Goal: Entertainment & Leisure: Consume media (video, audio)

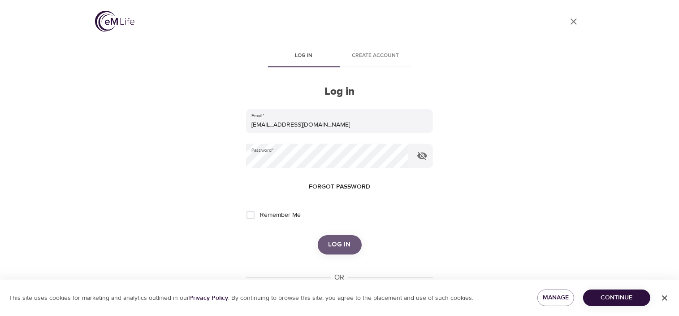
click at [336, 243] on span "Log in" at bounding box center [340, 244] width 22 height 12
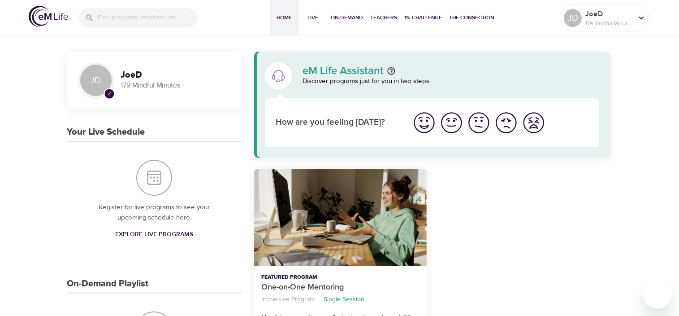
click at [122, 26] on input "search" at bounding box center [148, 17] width 100 height 19
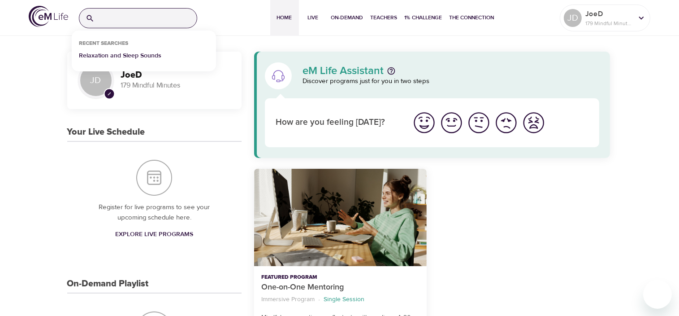
click at [119, 55] on p "Relaxation and Sleep Sounds" at bounding box center [120, 57] width 82 height 13
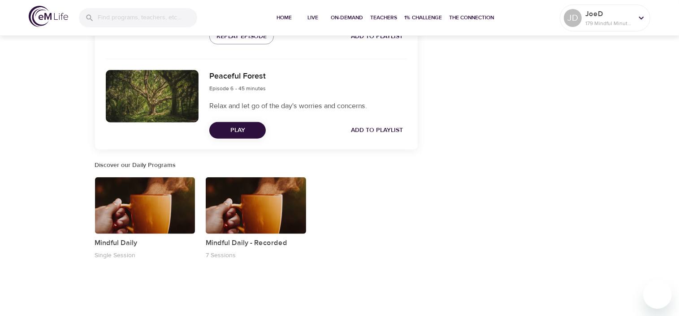
scroll to position [656, 0]
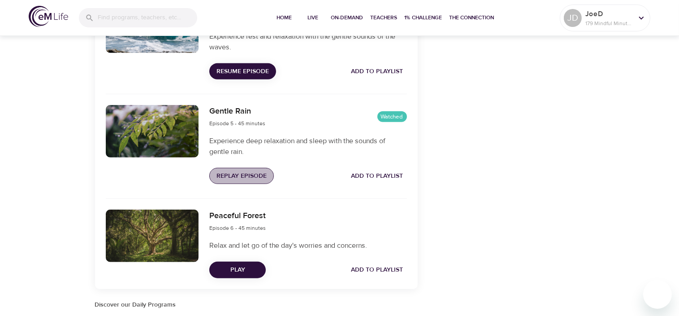
click at [239, 182] on span "Replay Episode" at bounding box center [241, 175] width 50 height 11
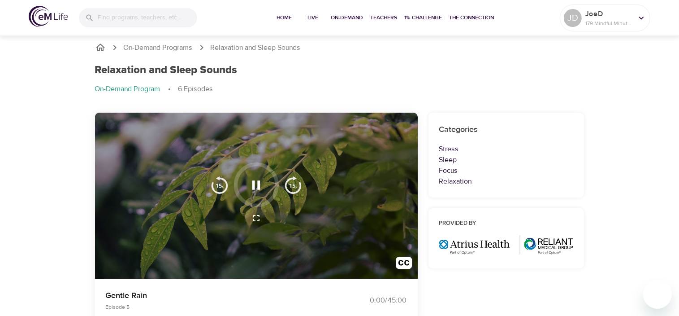
scroll to position [0, 0]
